Goal: Transaction & Acquisition: Book appointment/travel/reservation

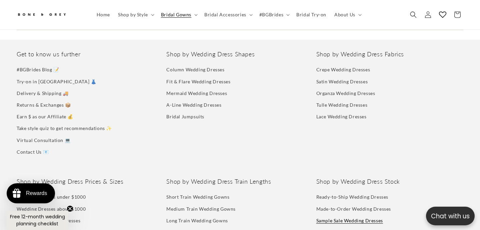
scroll to position [1572, 0]
click at [316, 19] on link "Bridal Try-on" at bounding box center [311, 15] width 38 height 14
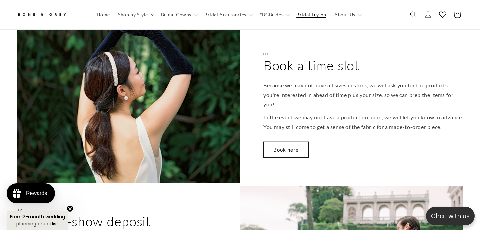
scroll to position [0, 162]
click at [283, 142] on link "Book here" at bounding box center [285, 150] width 45 height 16
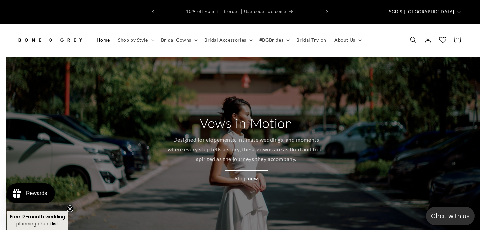
scroll to position [0, 480]
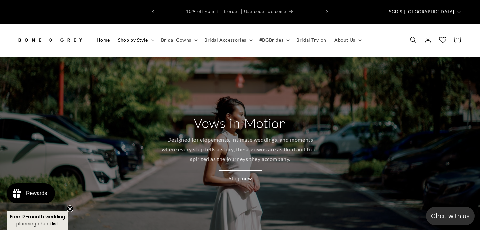
click at [150, 33] on summary "Shop by Style" at bounding box center [135, 40] width 43 height 14
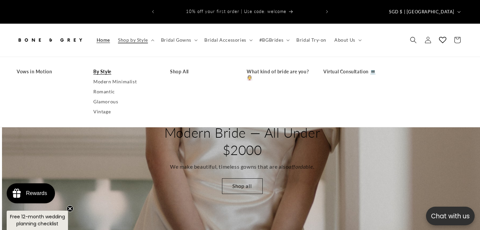
scroll to position [0, 960]
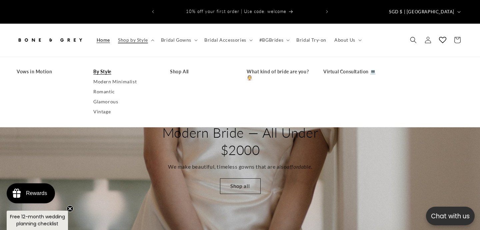
click at [114, 67] on link "By Style" at bounding box center [124, 72] width 63 height 10
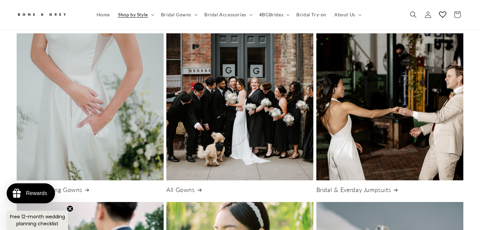
scroll to position [51, 0]
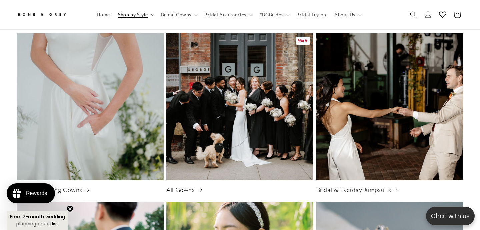
click at [207, 186] on link "All Gowns" at bounding box center [239, 190] width 147 height 8
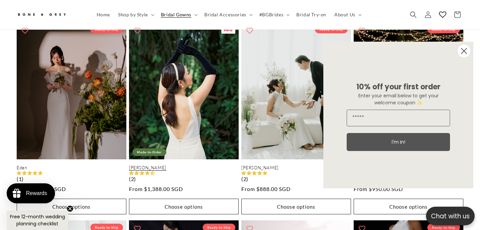
scroll to position [1203, 0]
